Goal: Task Accomplishment & Management: Manage account settings

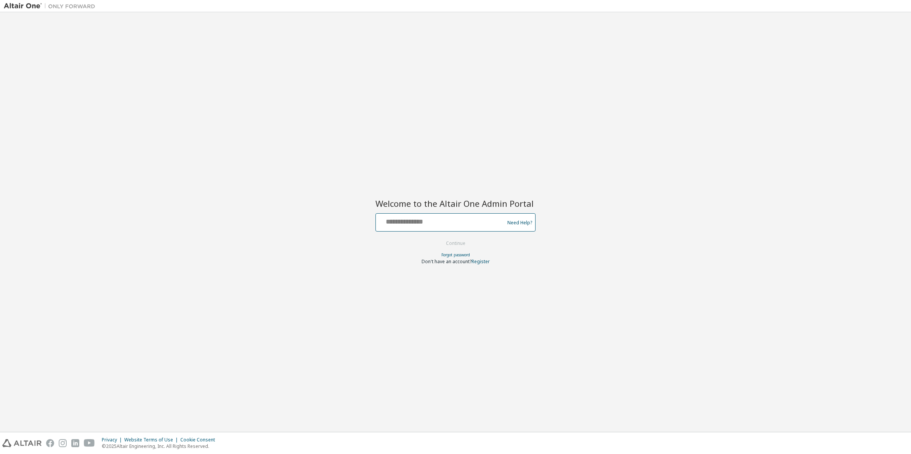
click at [408, 220] on input "text" at bounding box center [441, 220] width 125 height 11
type input "**********"
click at [465, 244] on button "Continue" at bounding box center [455, 243] width 35 height 11
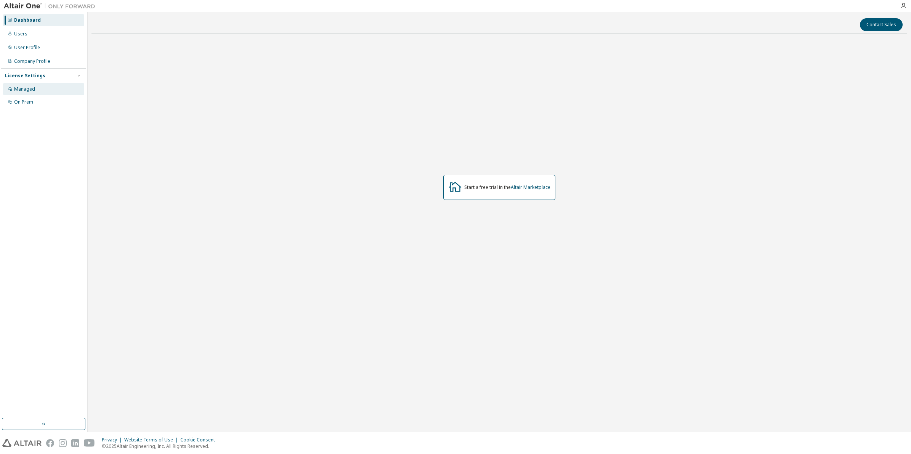
click at [38, 87] on div "Managed" at bounding box center [43, 89] width 81 height 12
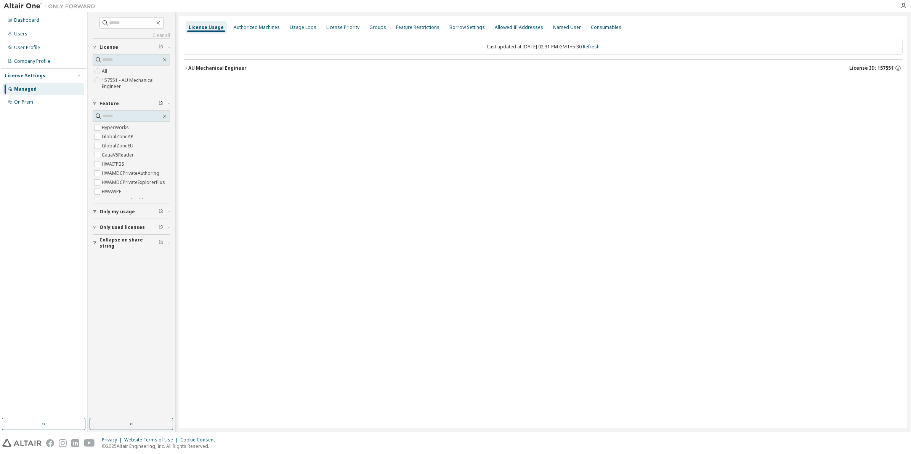
click at [185, 69] on icon "button" at bounding box center [186, 68] width 5 height 5
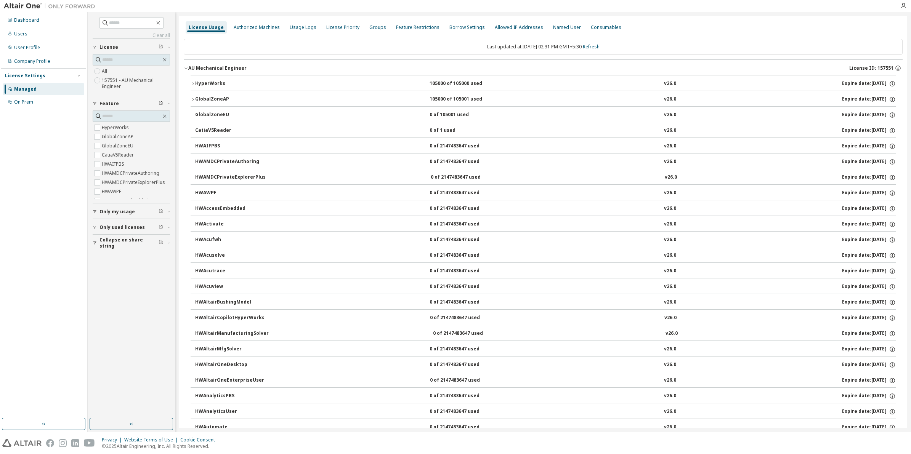
click at [192, 83] on icon "button" at bounding box center [193, 84] width 5 height 5
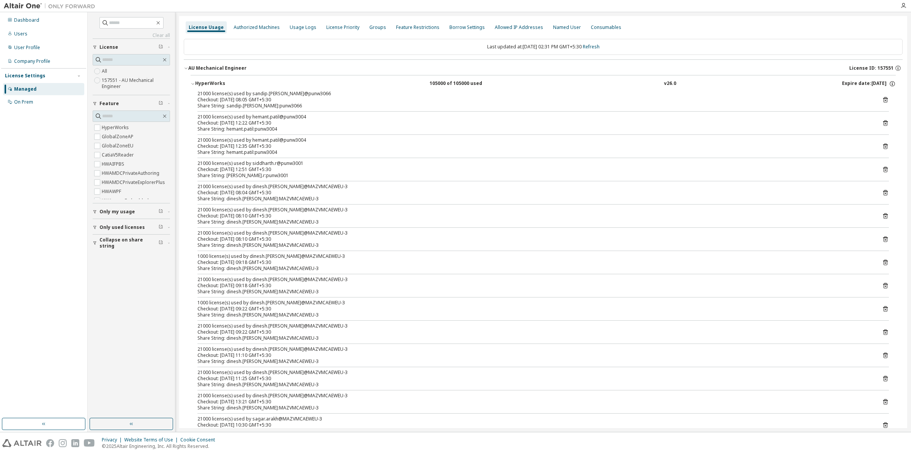
click at [302, 41] on div "Last updated at: [DATE] 02:31 PM GMT+5:30 Refresh" at bounding box center [543, 47] width 719 height 16
click at [237, 51] on div "Last updated at: [DATE] 02:31 PM GMT+5:30 Refresh" at bounding box center [543, 47] width 719 height 16
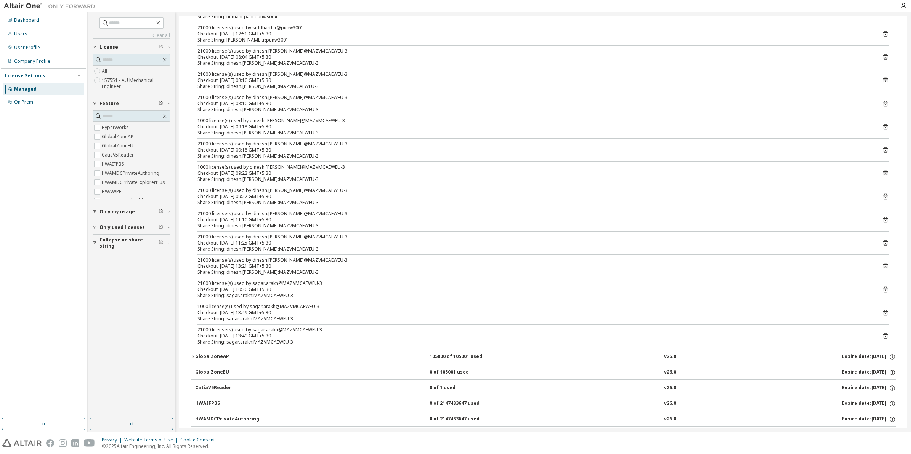
scroll to position [27, 0]
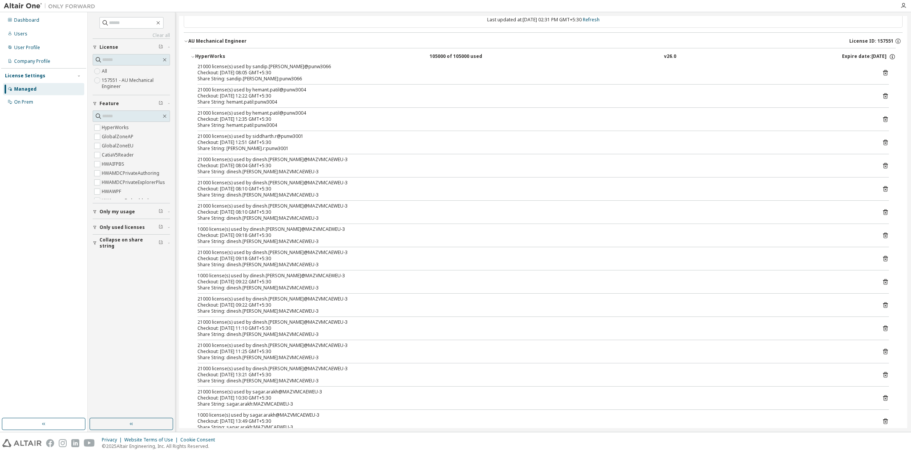
click at [884, 142] on icon at bounding box center [885, 142] width 7 height 7
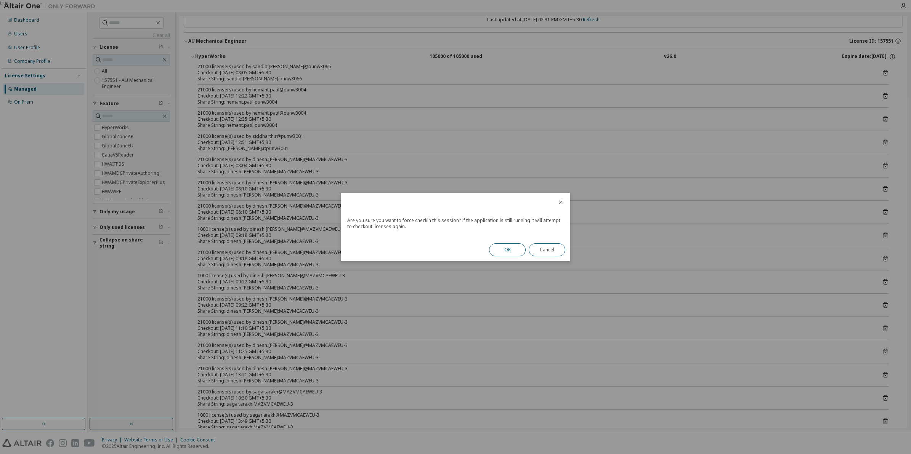
click at [515, 249] on button "OK" at bounding box center [507, 250] width 37 height 13
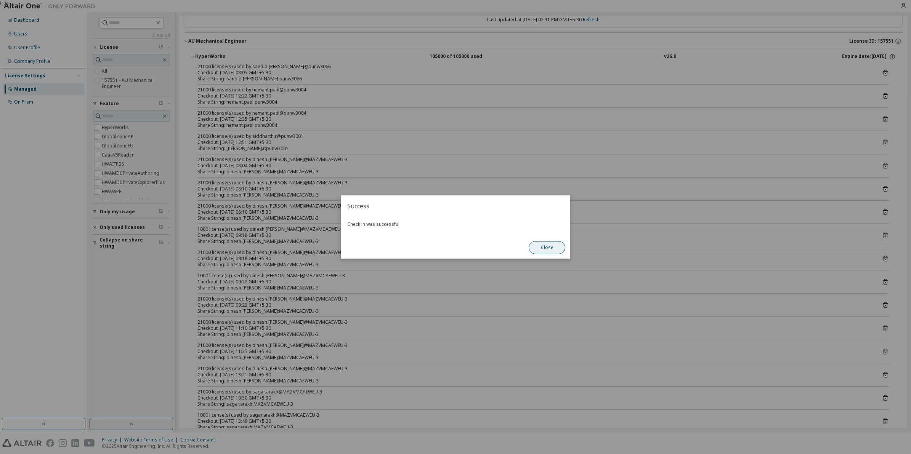
click at [554, 247] on button "Close" at bounding box center [547, 247] width 37 height 13
